Goal: Task Accomplishment & Management: Manage account settings

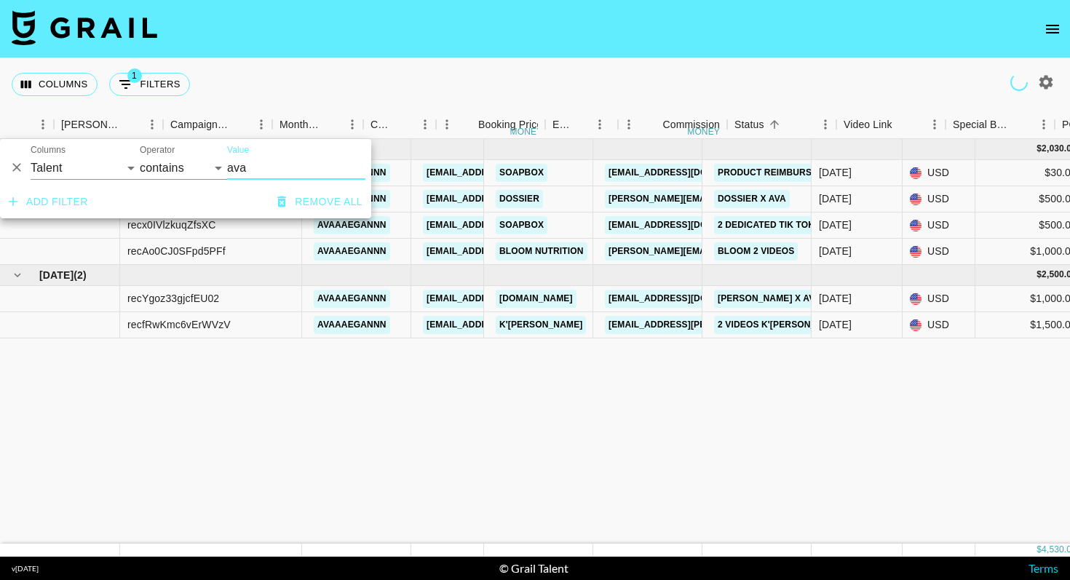
select select "talentName"
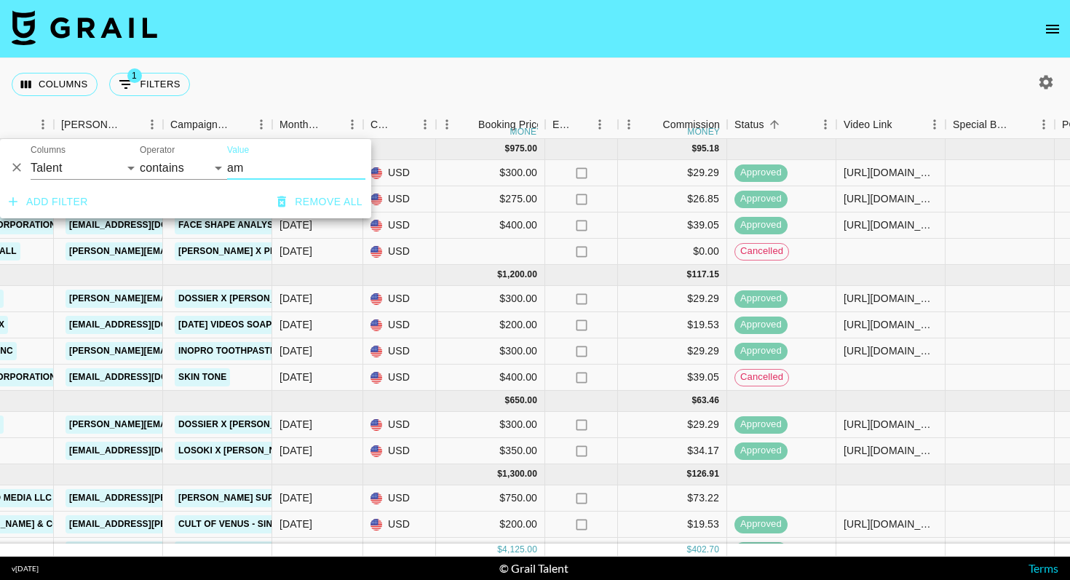
scroll to position [20, 539]
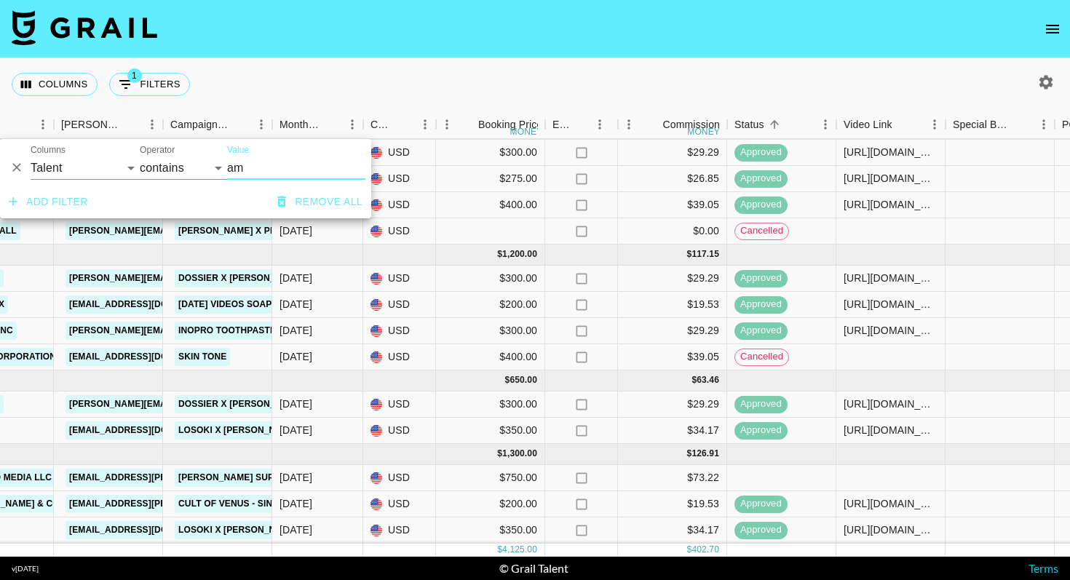
type input "am"
click at [895, 472] on div at bounding box center [890, 478] width 109 height 26
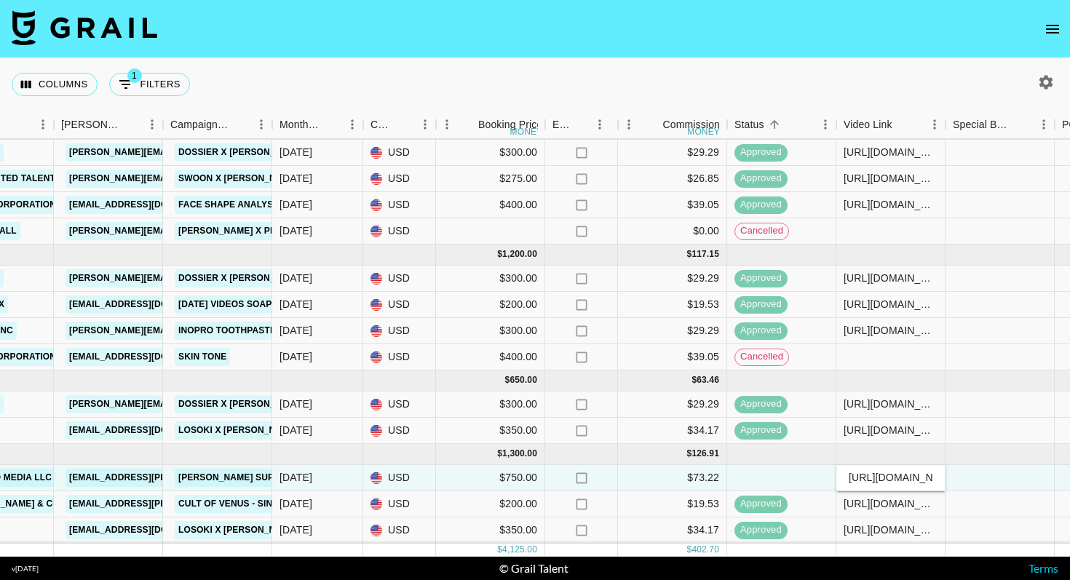
scroll to position [0, 293]
type input "[URL][DOMAIN_NAME]"
click at [981, 483] on div at bounding box center [1000, 478] width 109 height 26
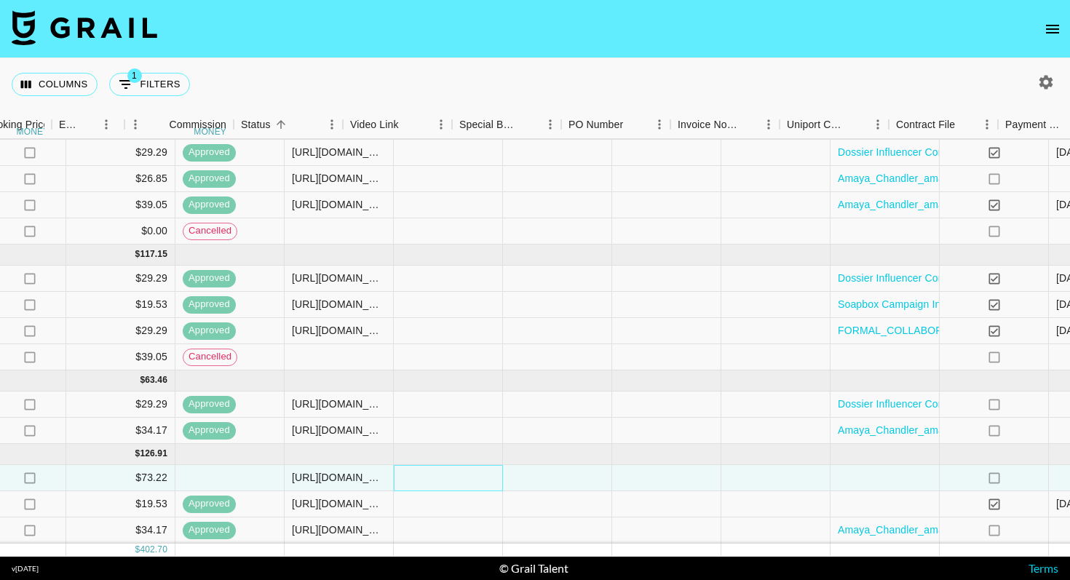
scroll to position [20, 1347]
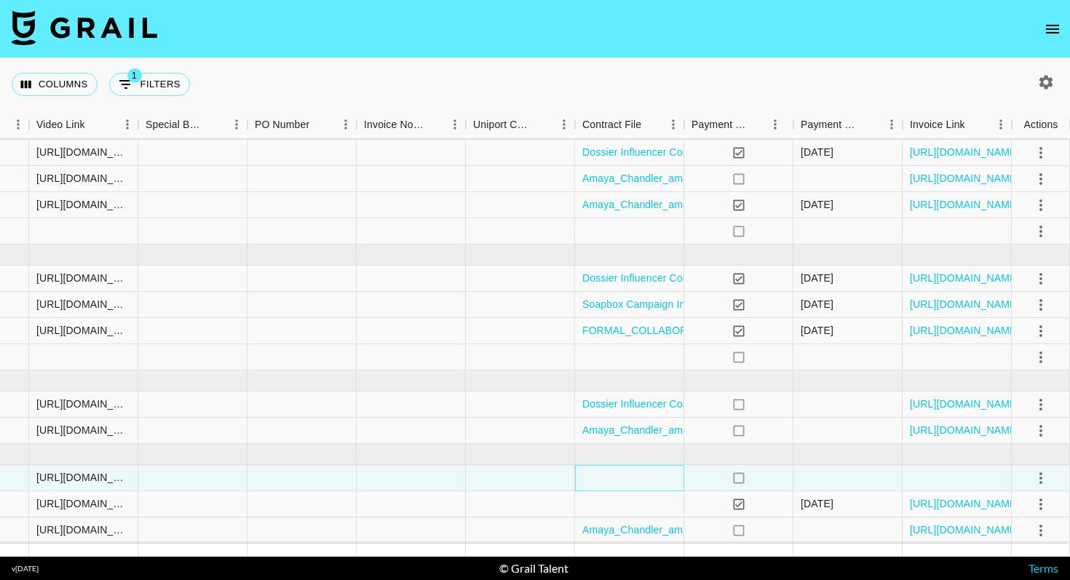
click at [659, 479] on div at bounding box center [629, 478] width 109 height 26
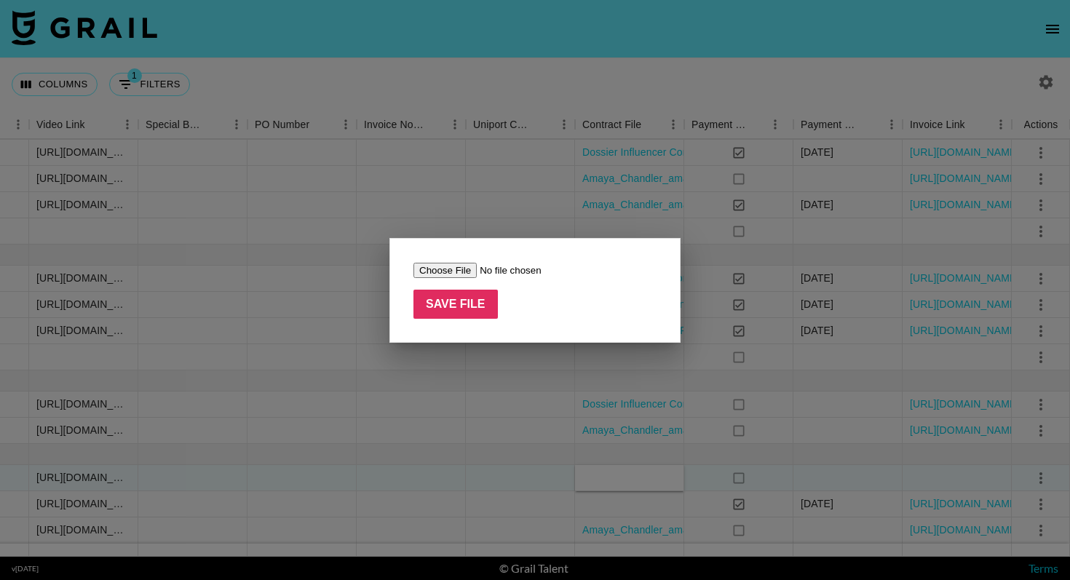
click at [454, 274] on input "file" at bounding box center [505, 270] width 184 height 15
type input "C:\fakepath\Amaya_Chandler_amayachandler__SPRING_-_TikTok_Video_Contract.pdf"
click at [472, 311] on input "Save File" at bounding box center [455, 304] width 84 height 29
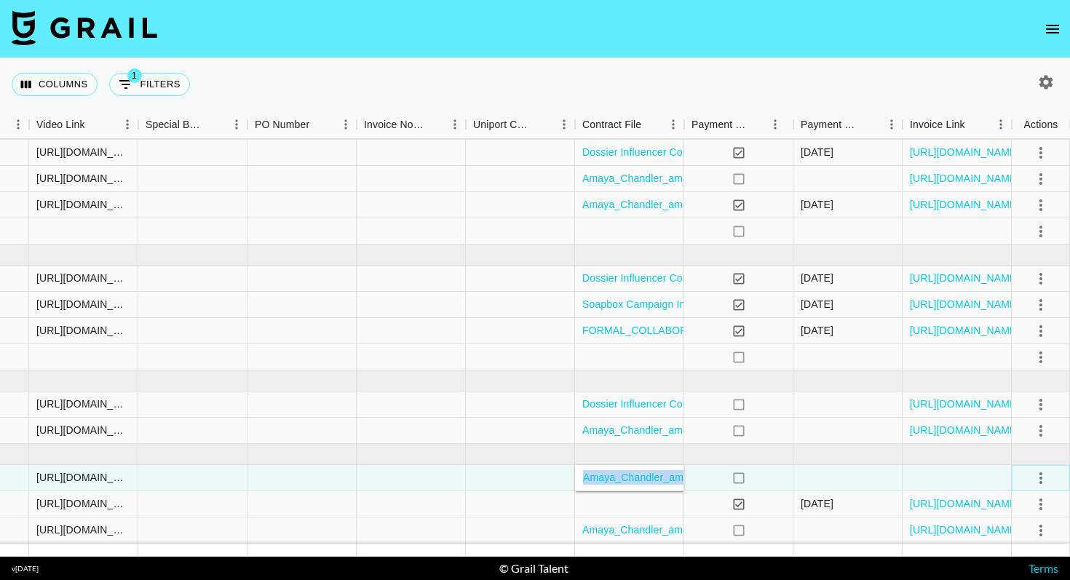
click at [1040, 479] on icon "select merge strategy" at bounding box center [1040, 478] width 17 height 17
click at [1021, 453] on div "Approve" at bounding box center [1009, 446] width 44 height 17
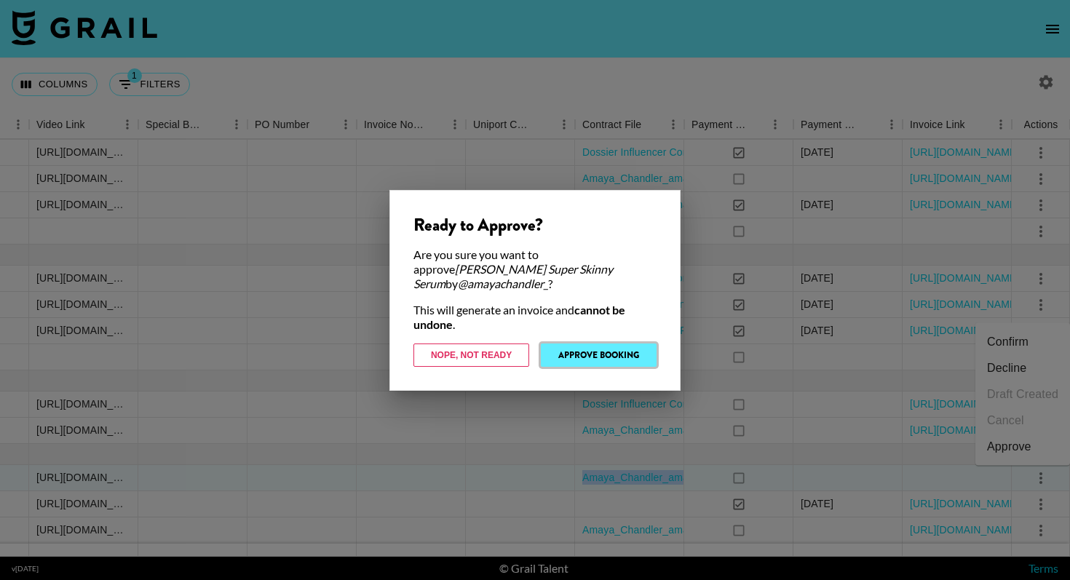
click at [637, 345] on button "Approve Booking" at bounding box center [599, 355] width 116 height 23
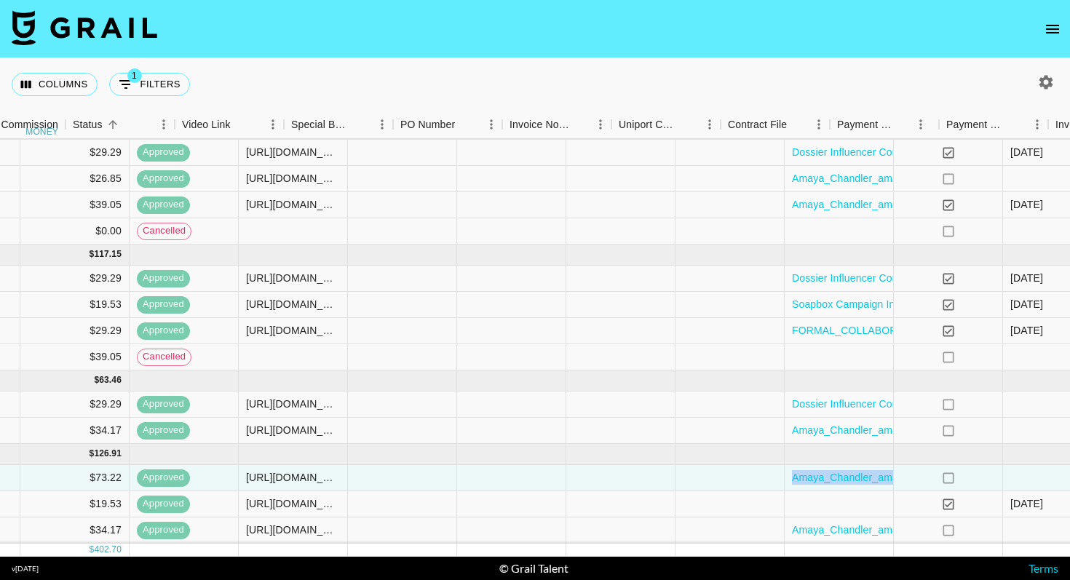
scroll to position [20, 1117]
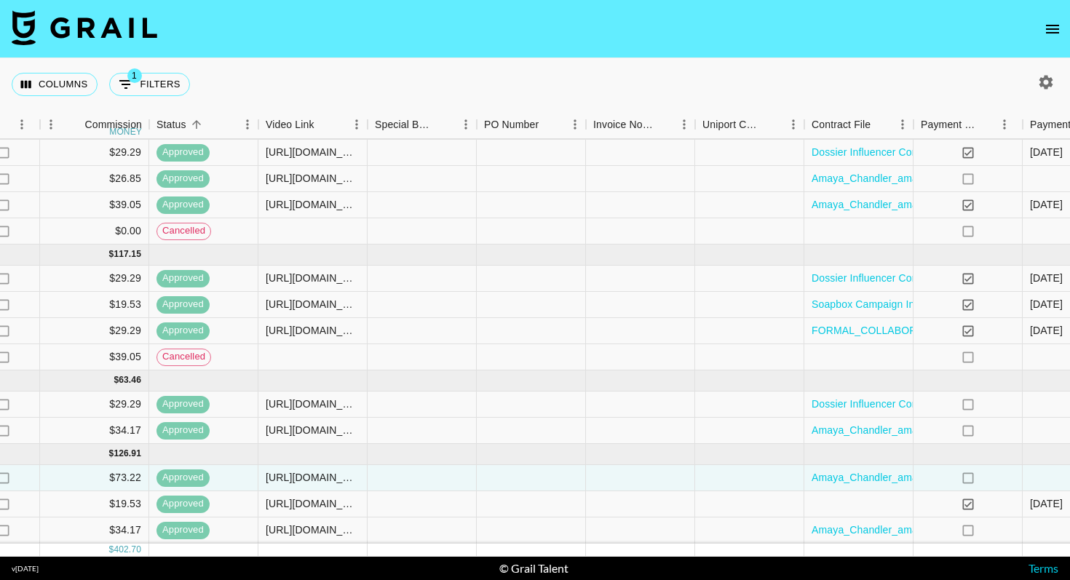
click at [601, 54] on nav at bounding box center [535, 29] width 1070 height 58
click at [171, 79] on button "1 Filters" at bounding box center [149, 84] width 81 height 23
select select "talentName"
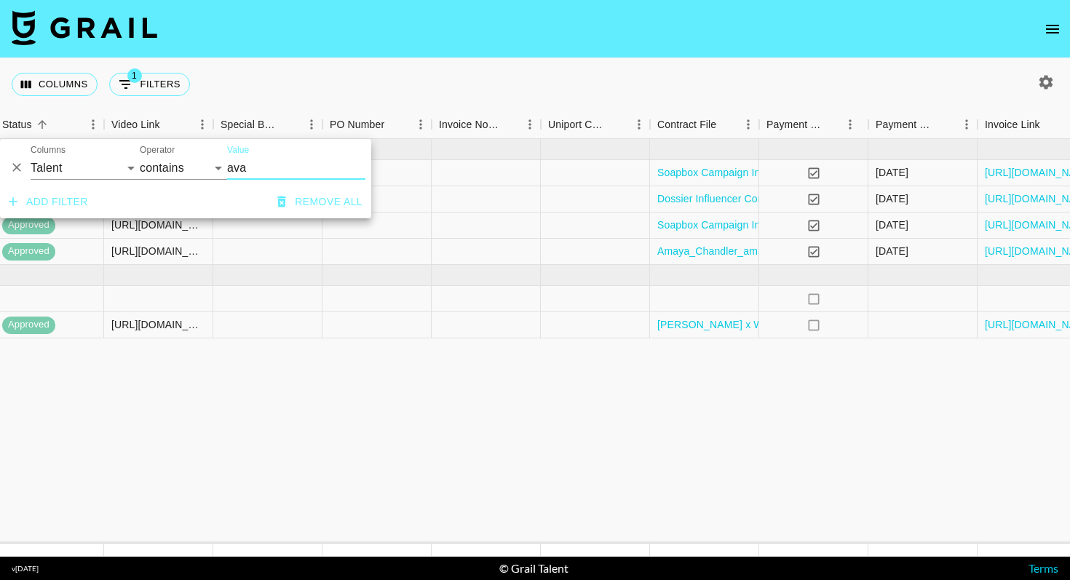
scroll to position [0, 1347]
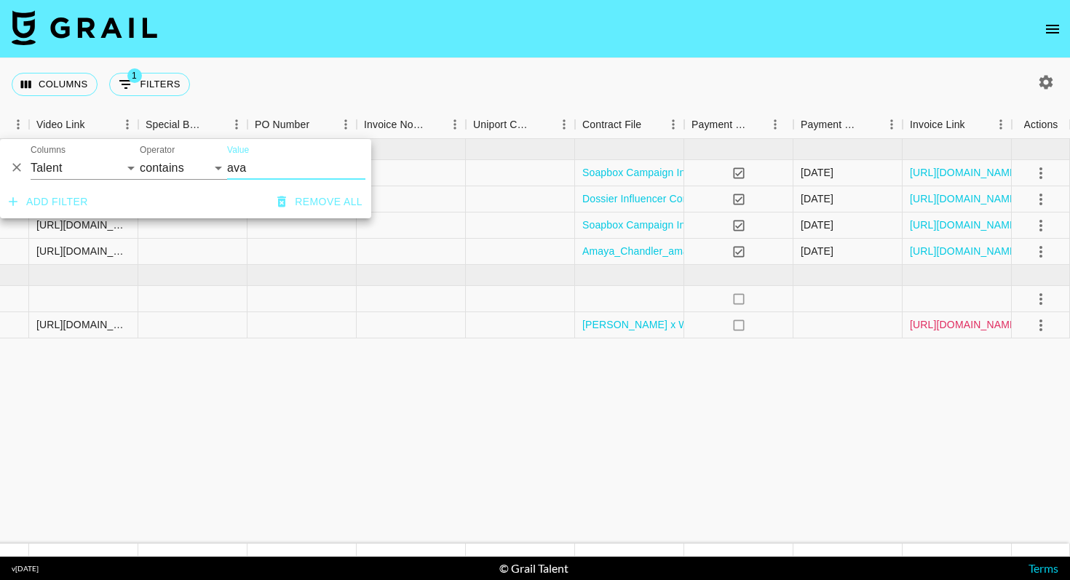
type input "ava"
click at [974, 323] on link "[URL][DOMAIN_NAME]" at bounding box center [965, 324] width 110 height 15
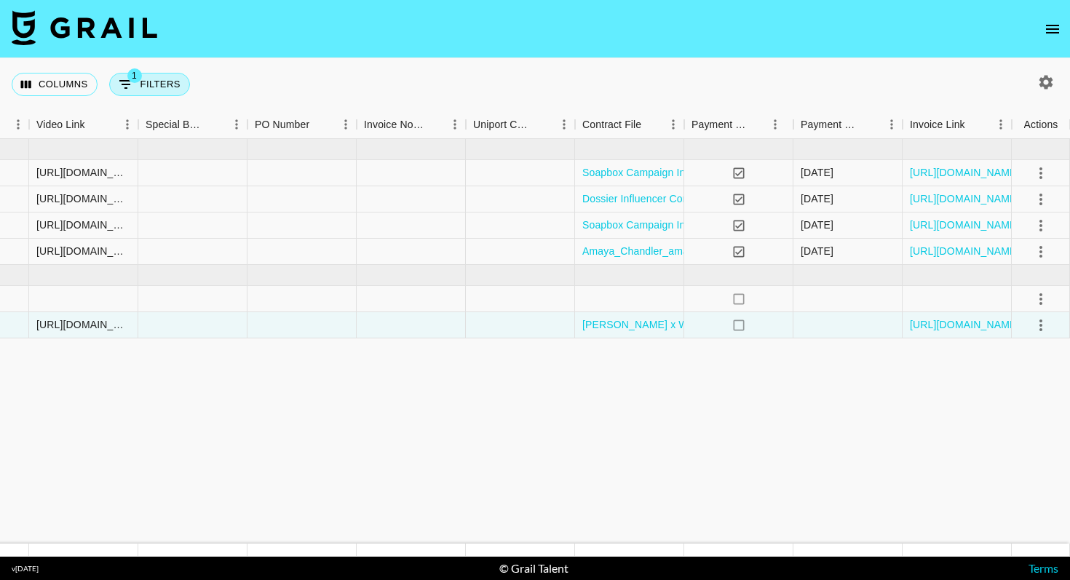
click at [173, 79] on button "1 Filters" at bounding box center [149, 84] width 81 height 23
select select "talentName"
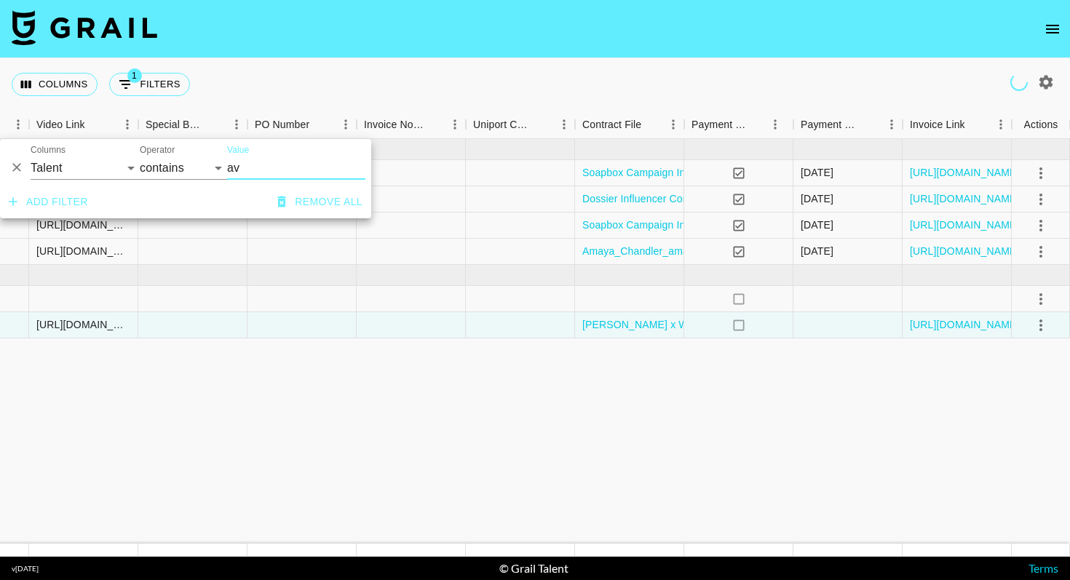
type input "a"
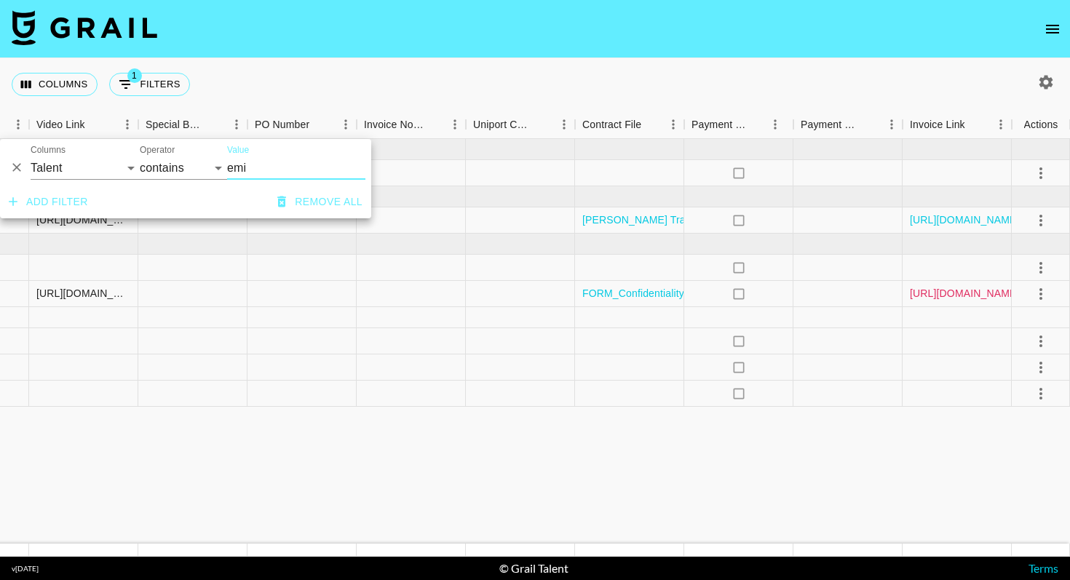
type input "emi"
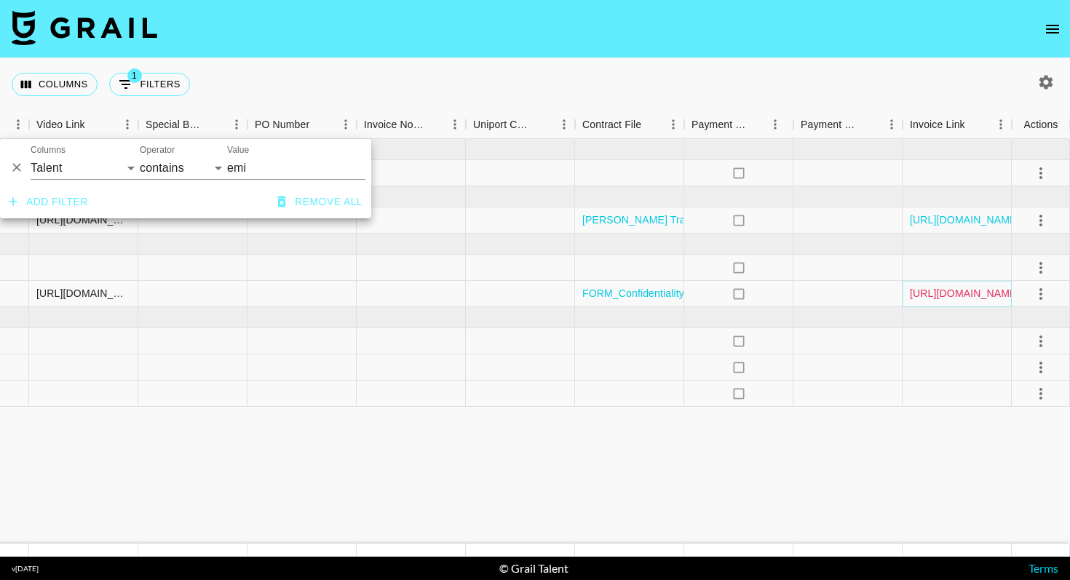
click at [944, 294] on link "[URL][DOMAIN_NAME]" at bounding box center [965, 293] width 110 height 15
